Goal: Find specific page/section: Find specific page/section

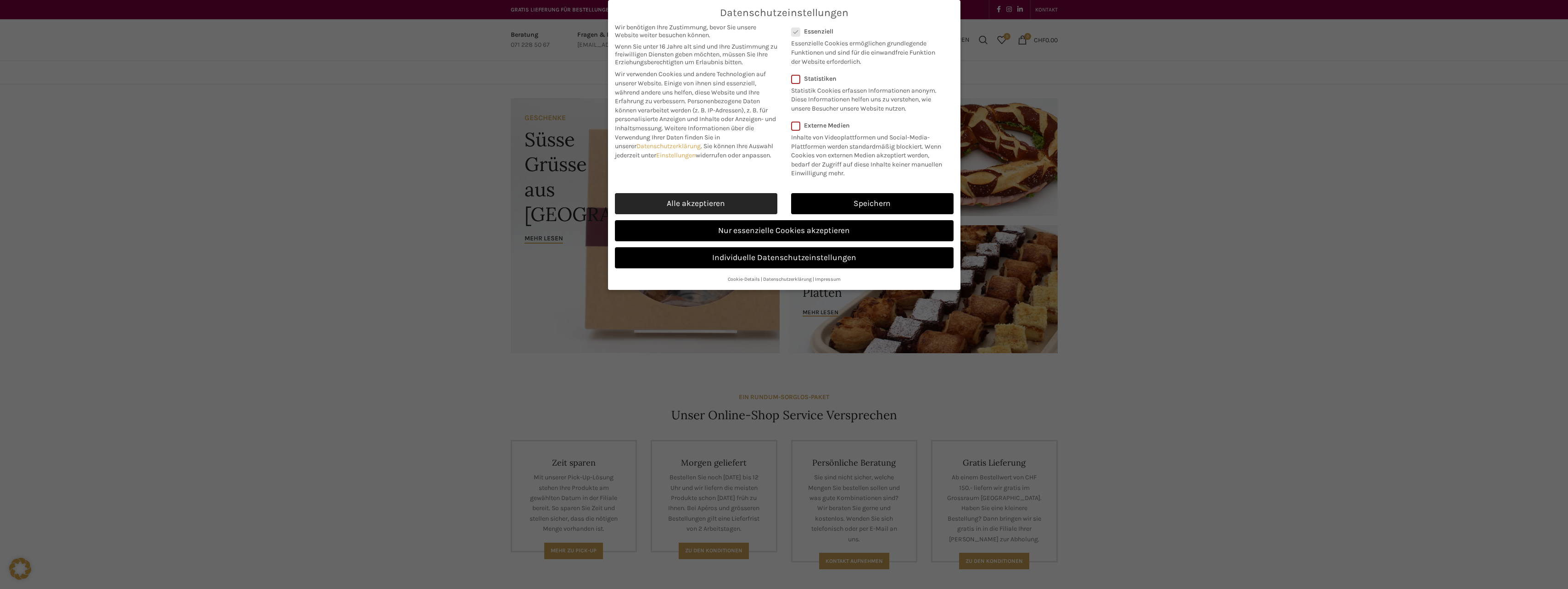
click at [696, 206] on link "Alle akzeptieren" at bounding box center [696, 203] width 163 height 21
checkbox input "true"
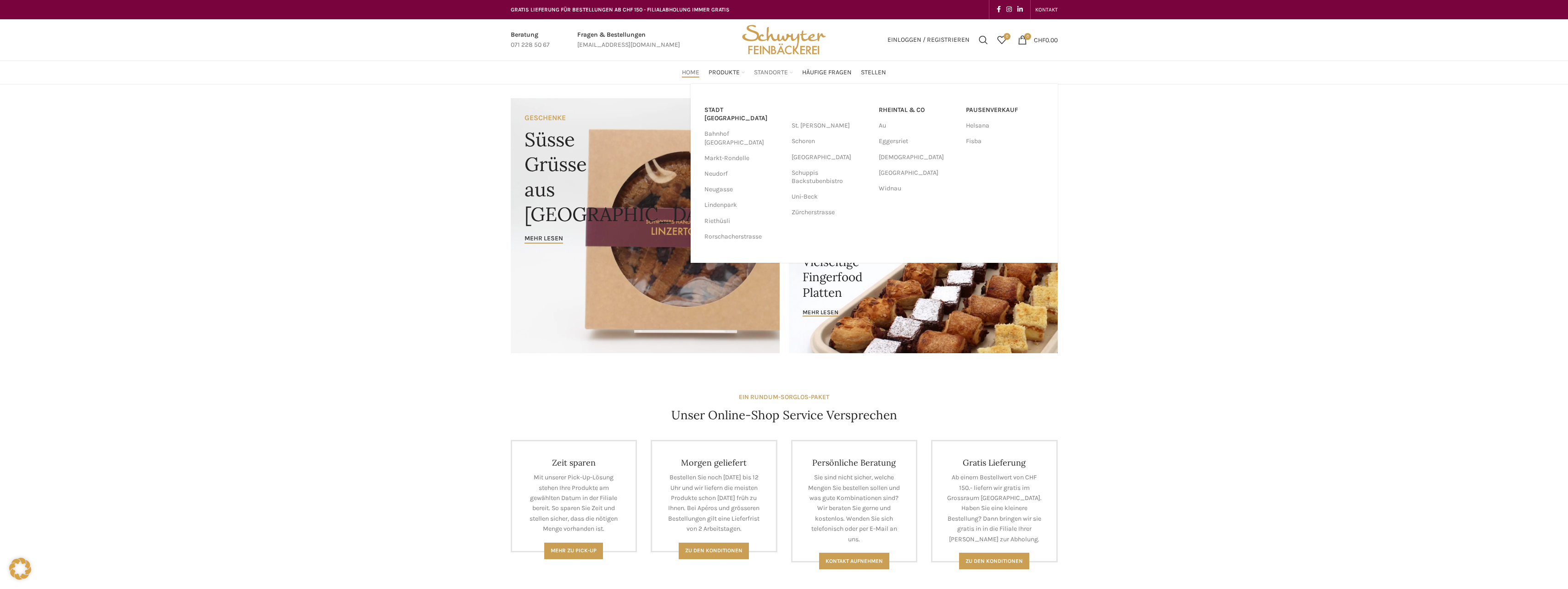
click at [780, 72] on span "Standorte" at bounding box center [771, 72] width 34 height 9
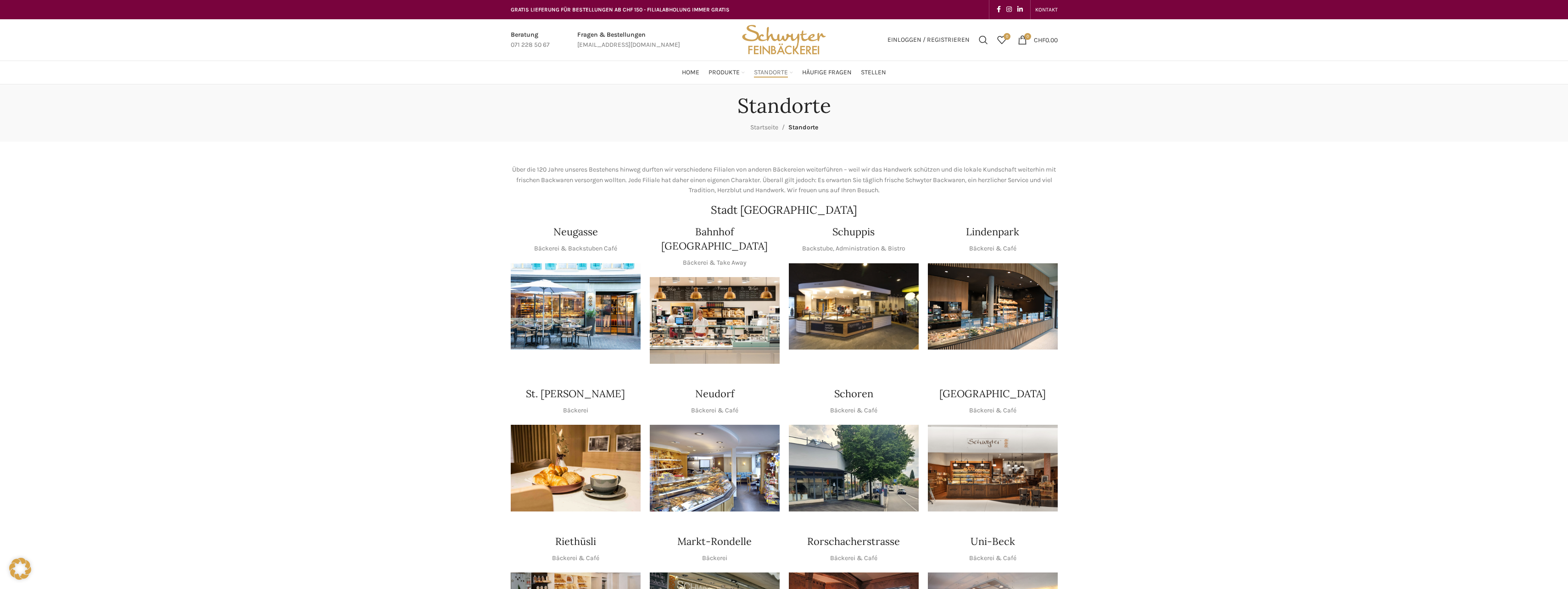
scroll to position [46, 0]
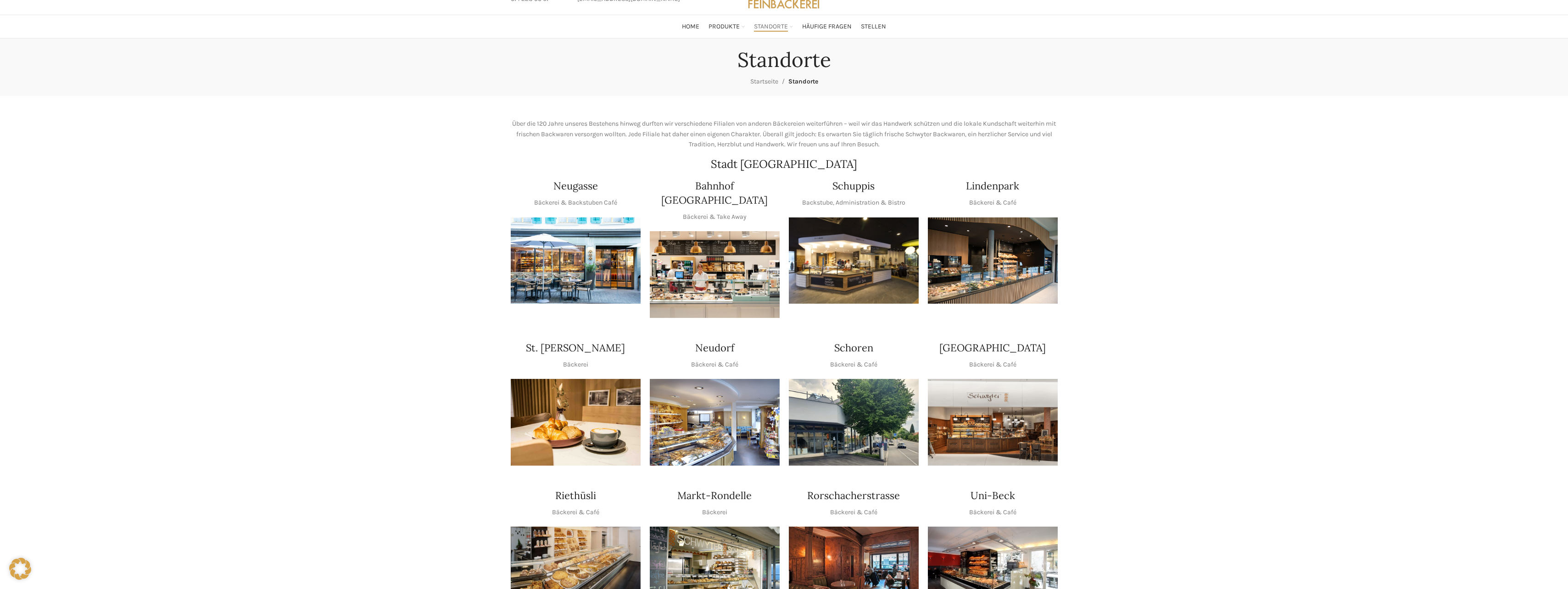
click at [994, 409] on img "1 / 1" at bounding box center [992, 422] width 130 height 86
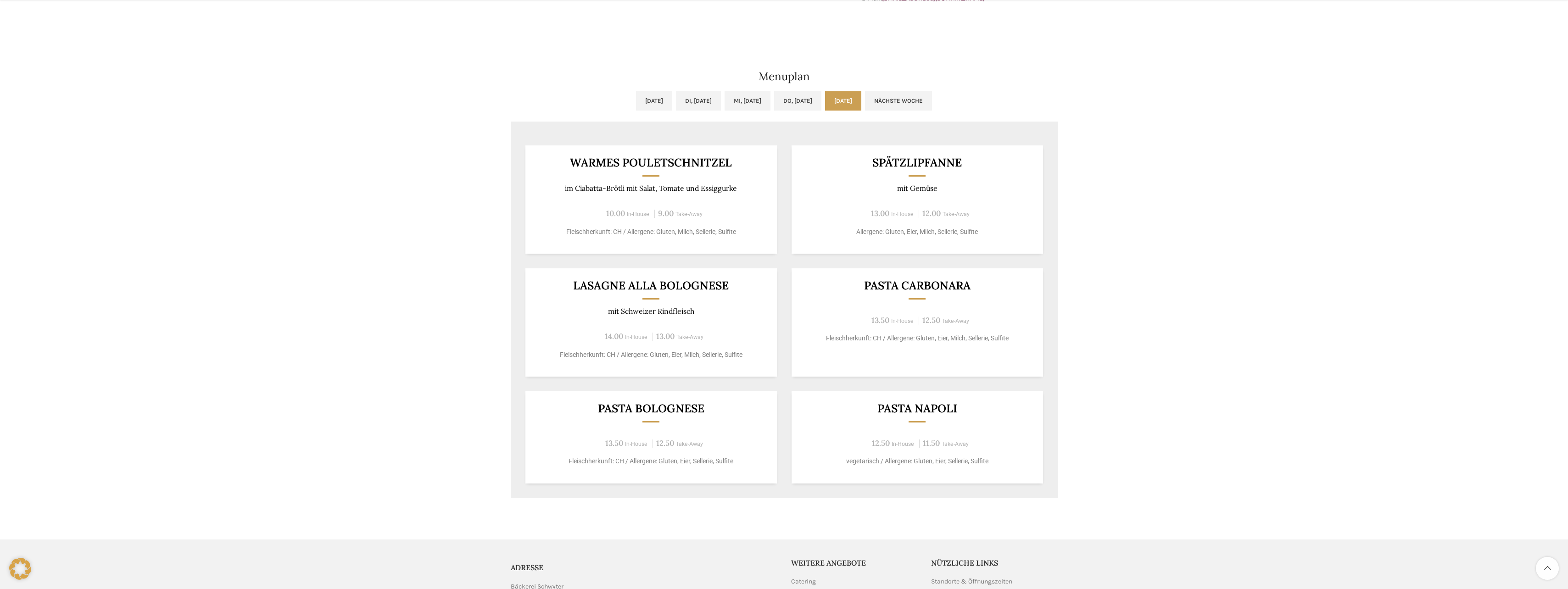
scroll to position [413, 0]
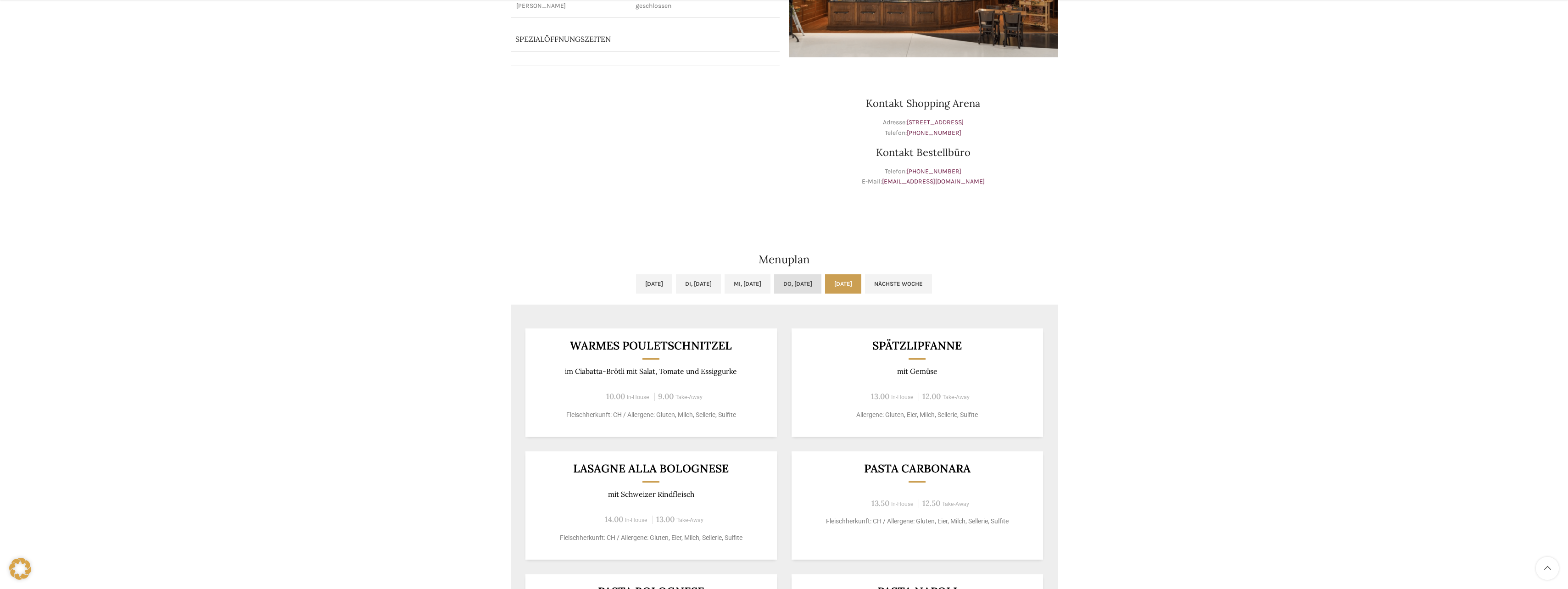
click at [810, 281] on link "Do, [DATE]" at bounding box center [798, 284] width 47 height 19
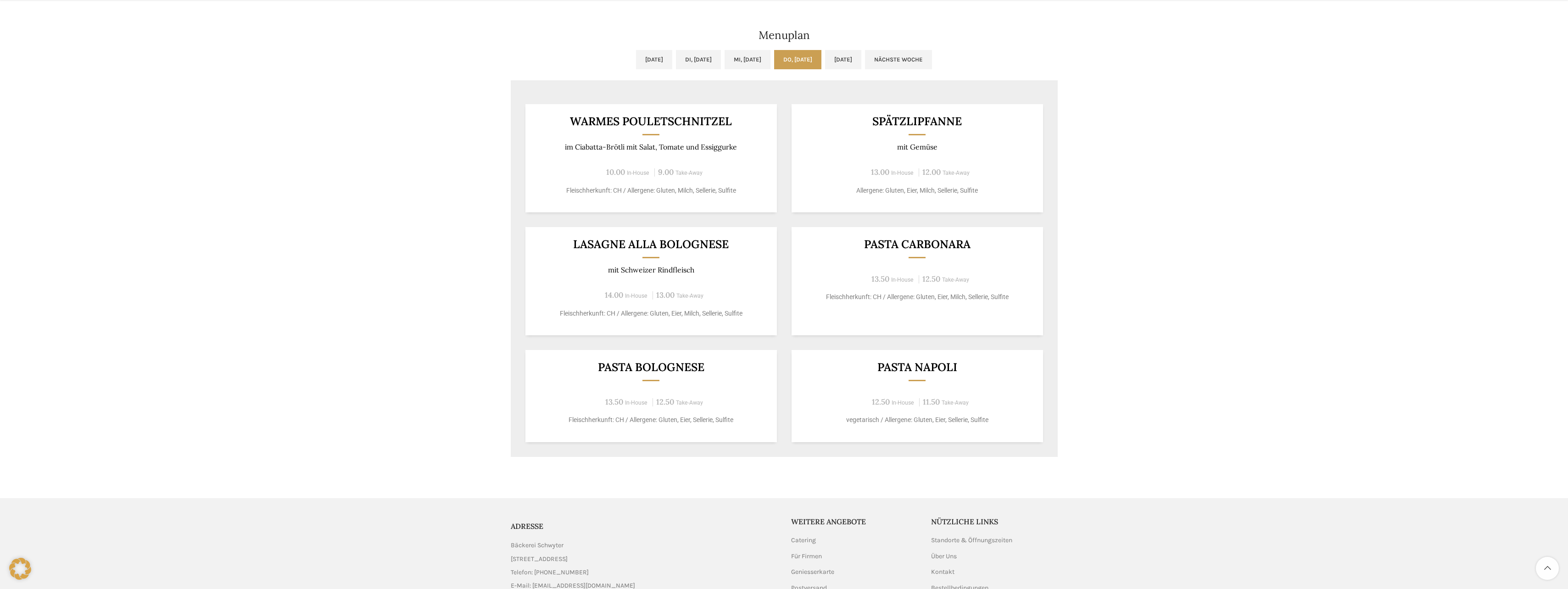
scroll to position [459, 0]
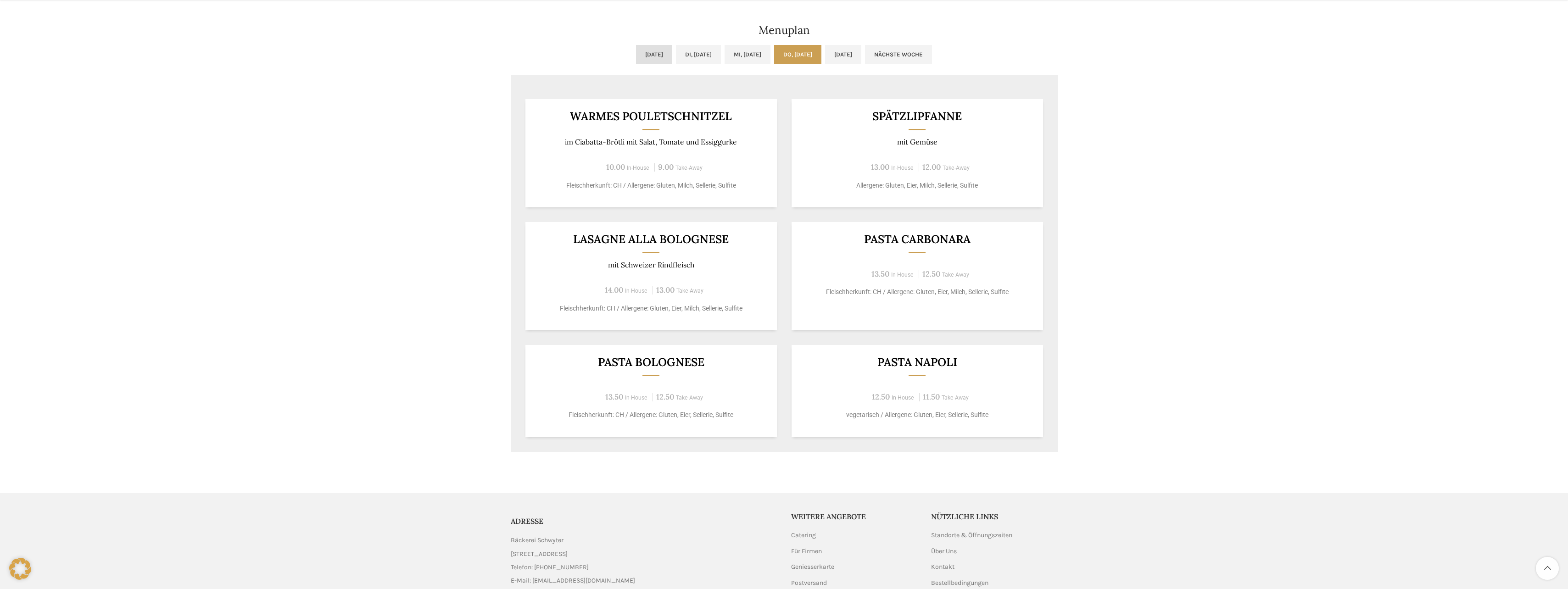
click at [636, 64] on link "Mo, 01.09.2025" at bounding box center [654, 55] width 37 height 19
click at [636, 60] on link "Mo, 01.09.2025" at bounding box center [654, 55] width 37 height 19
click at [676, 59] on link "Di, 02.09.2025" at bounding box center [698, 55] width 45 height 19
click at [932, 60] on link "Nächste Woche" at bounding box center [898, 55] width 67 height 19
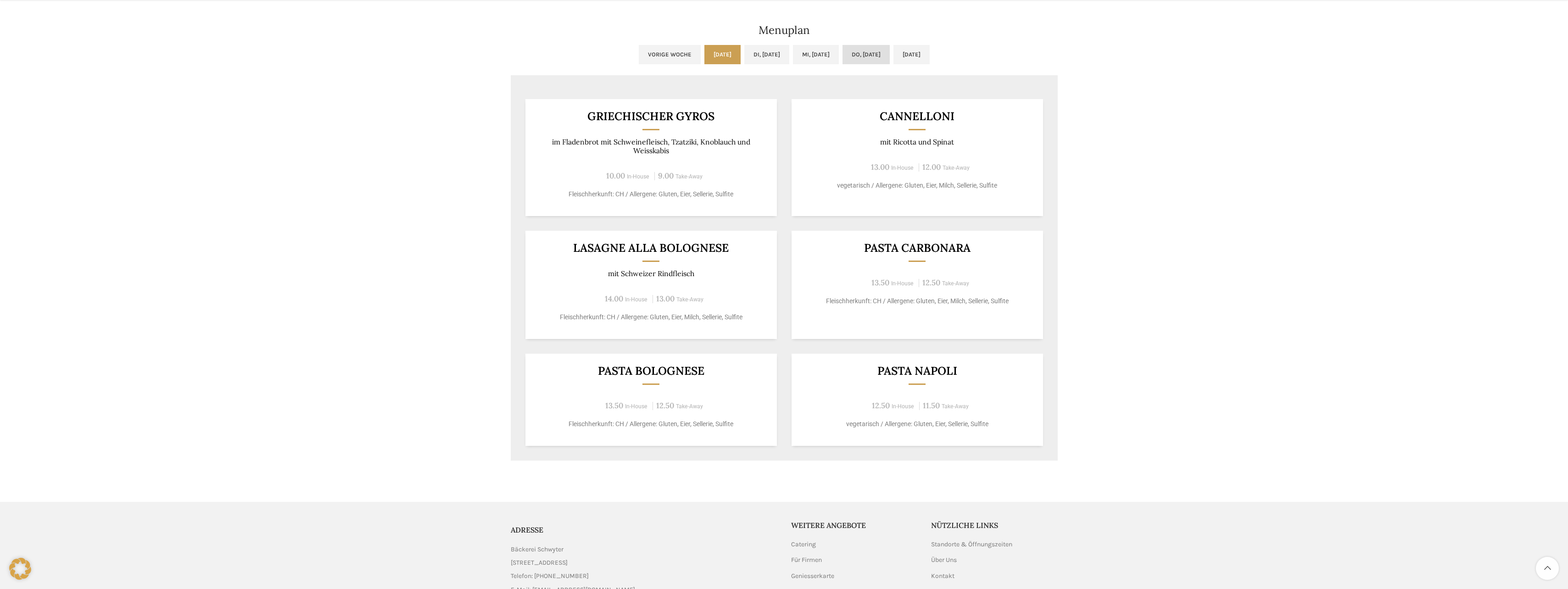
click at [889, 56] on link "Do, 11.09.2025" at bounding box center [866, 55] width 47 height 19
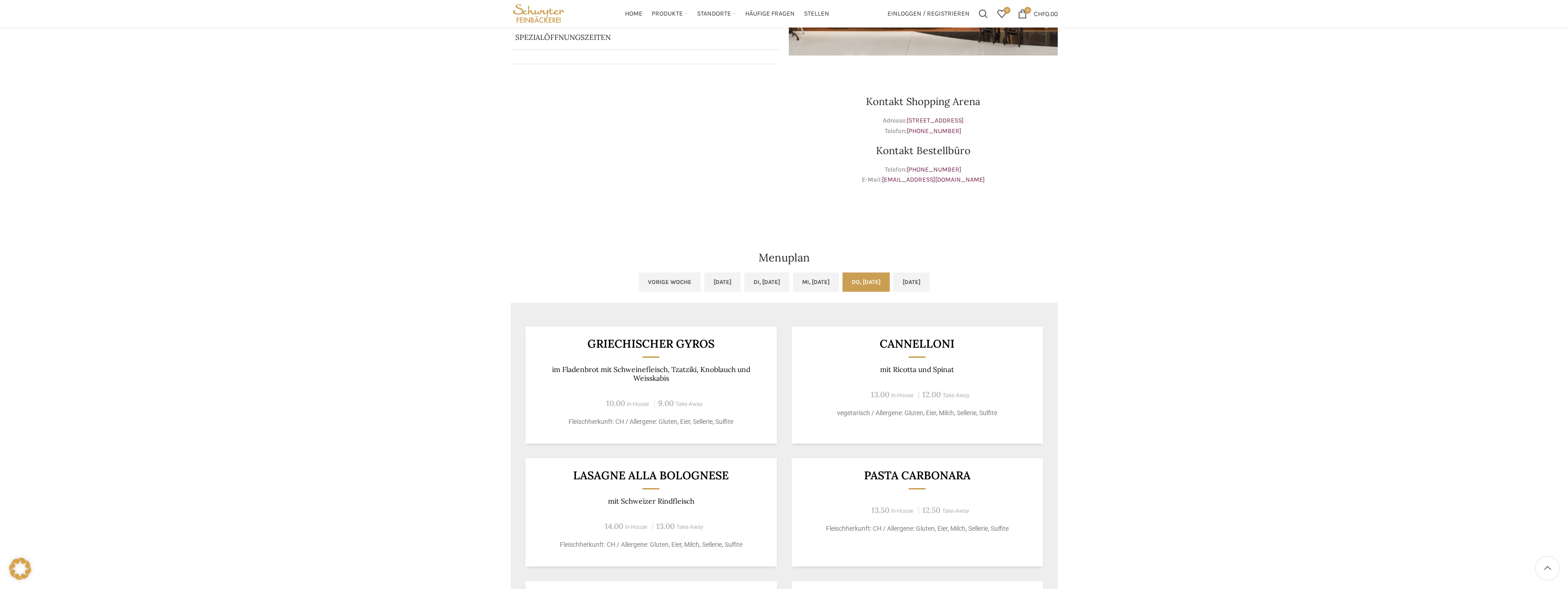
scroll to position [229, 0]
click at [929, 276] on link "Fr, 12.09.2025" at bounding box center [912, 284] width 37 height 19
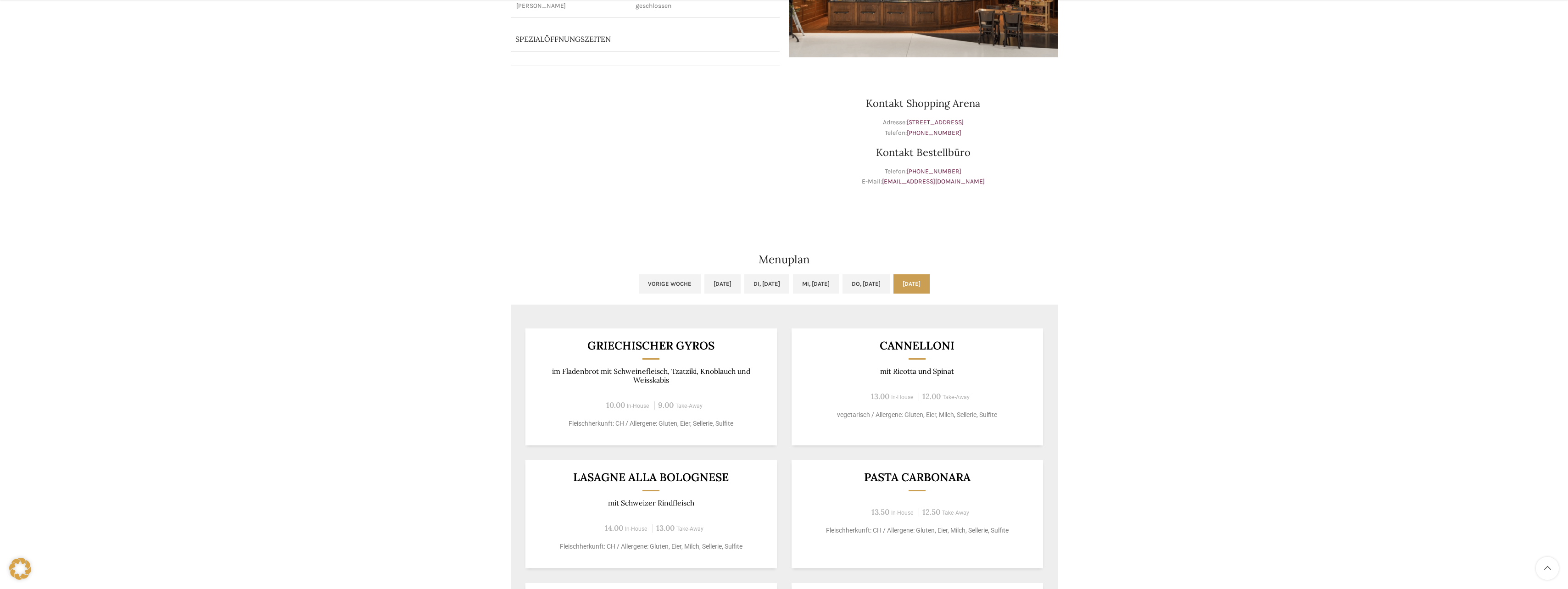
scroll to position [275, 0]
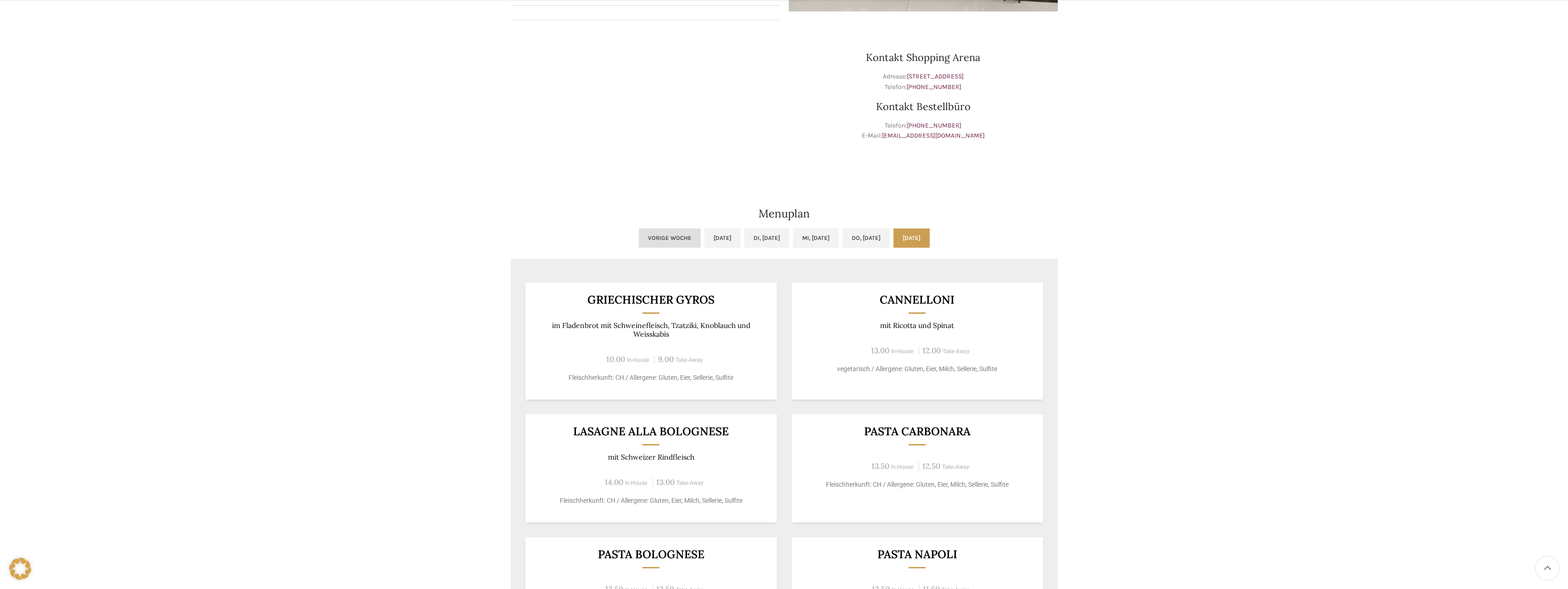
click at [639, 245] on link "Vorige Woche" at bounding box center [670, 238] width 62 height 19
